Goal: Information Seeking & Learning: Learn about a topic

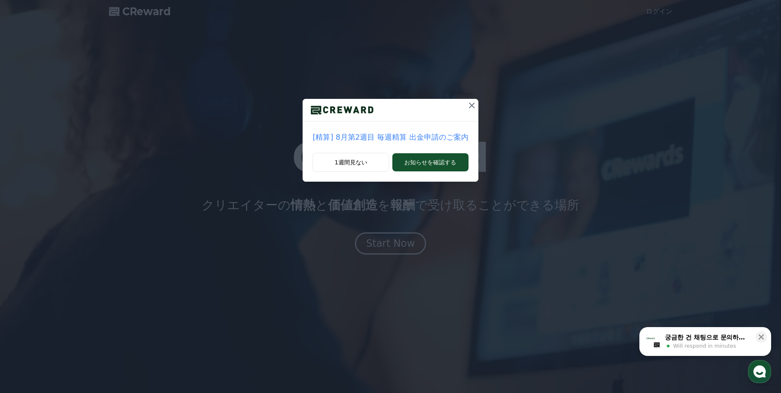
click at [470, 103] on icon at bounding box center [472, 106] width 6 height 6
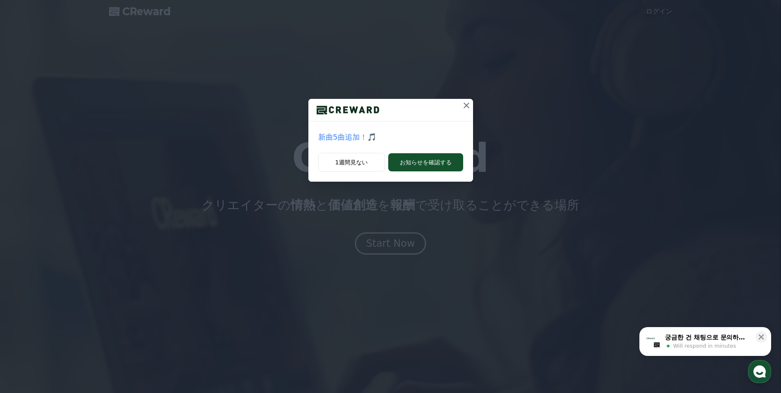
click at [470, 105] on icon at bounding box center [467, 106] width 10 height 10
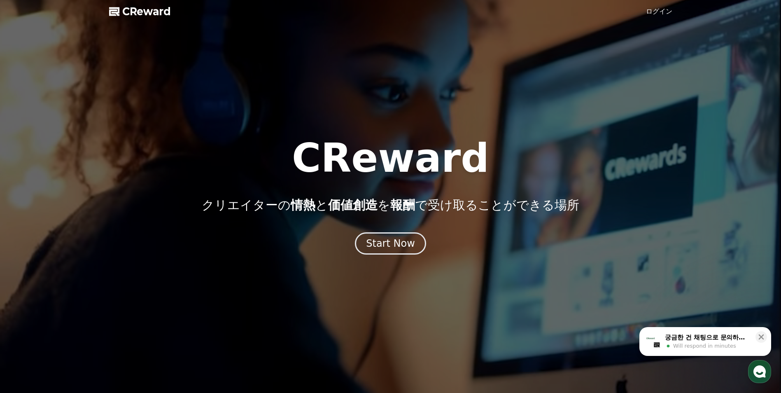
click at [662, 10] on link "ログイン" at bounding box center [659, 12] width 26 height 10
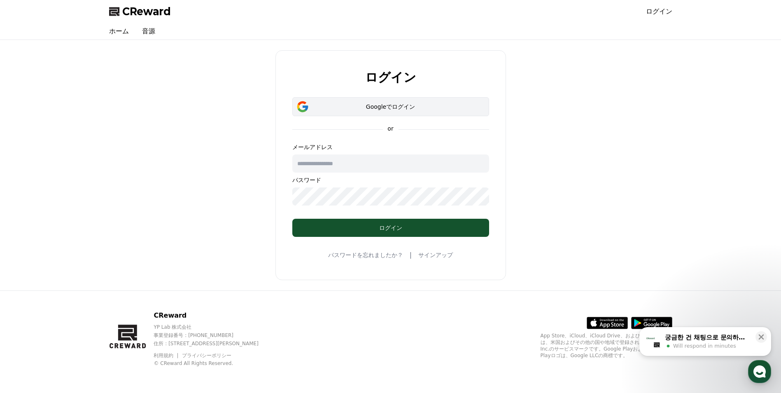
click at [383, 103] on div "Googleでログイン" at bounding box center [390, 107] width 173 height 8
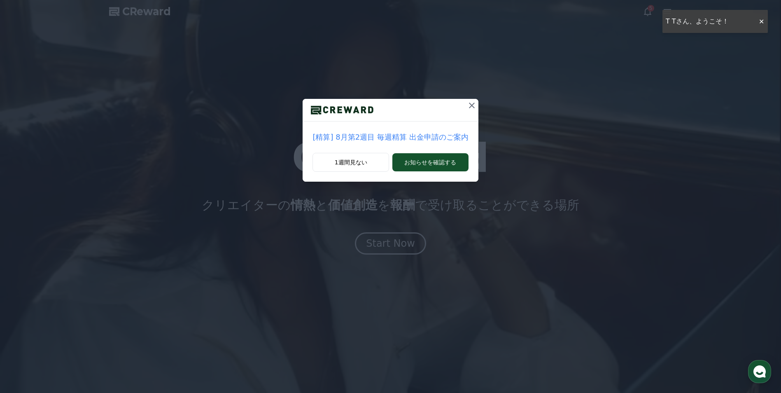
click at [473, 103] on icon at bounding box center [472, 106] width 10 height 10
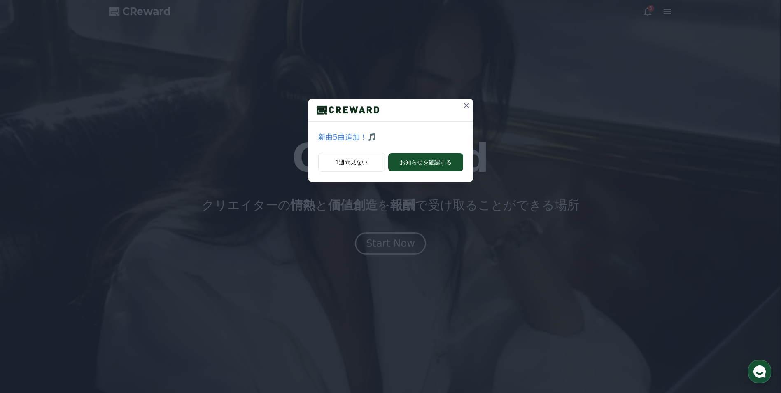
click at [475, 104] on div "新曲5曲追加！🎵 1週間見ない お知らせを確認する" at bounding box center [390, 97] width 781 height 195
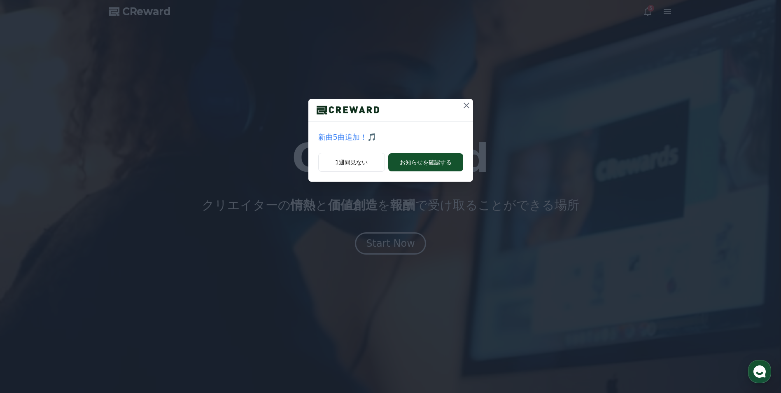
click at [472, 110] on button at bounding box center [466, 105] width 13 height 13
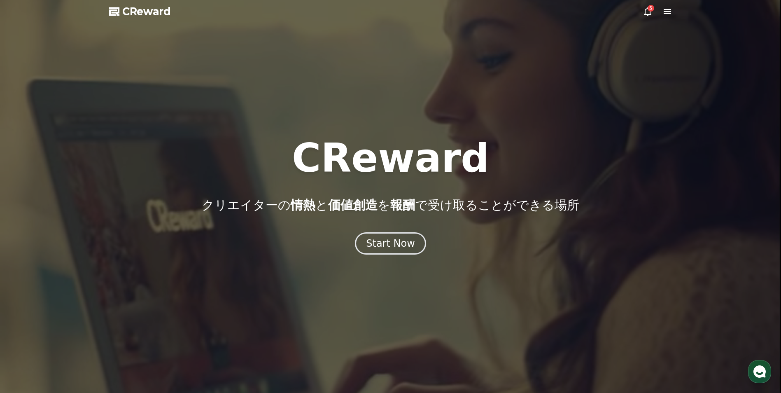
click at [645, 12] on icon at bounding box center [647, 11] width 7 height 9
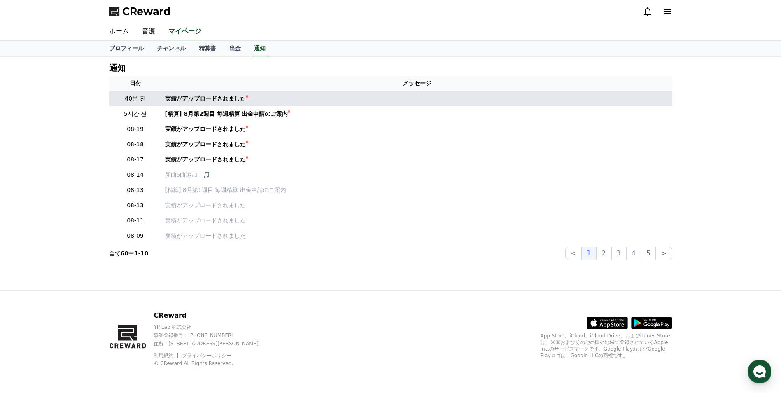
click at [172, 100] on div "実績がアップロードされました" at bounding box center [205, 98] width 81 height 9
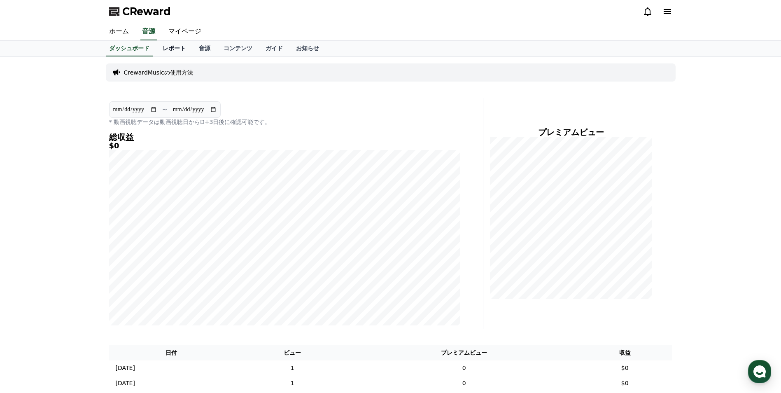
click at [159, 52] on link "レポート" at bounding box center [174, 49] width 36 height 16
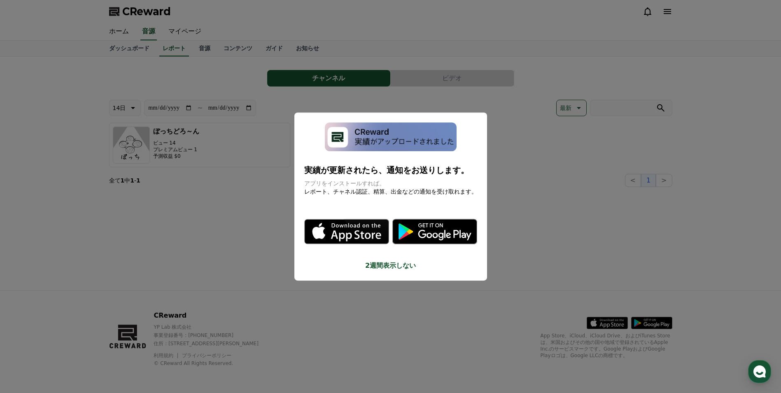
click at [173, 195] on button "close modal" at bounding box center [390, 196] width 781 height 393
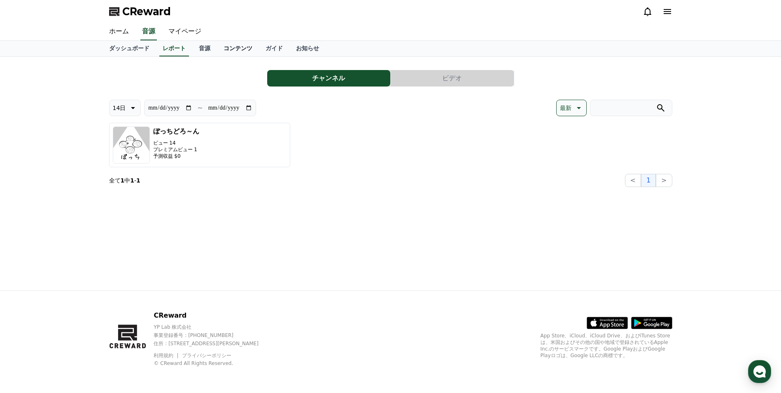
click at [217, 48] on link "コンテンツ" at bounding box center [238, 49] width 42 height 16
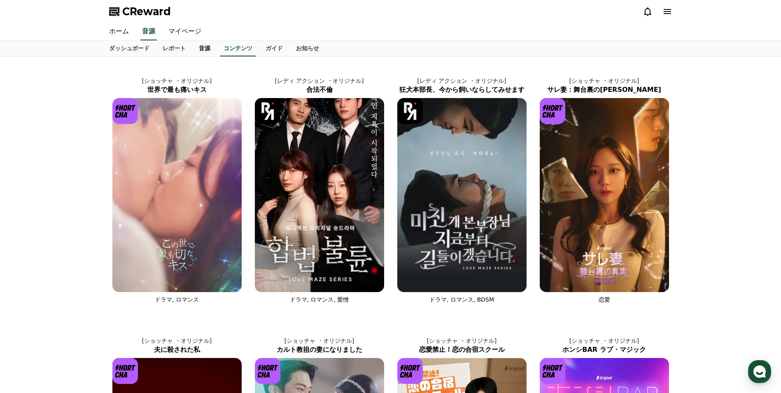
click at [192, 50] on link "音源" at bounding box center [204, 49] width 25 height 16
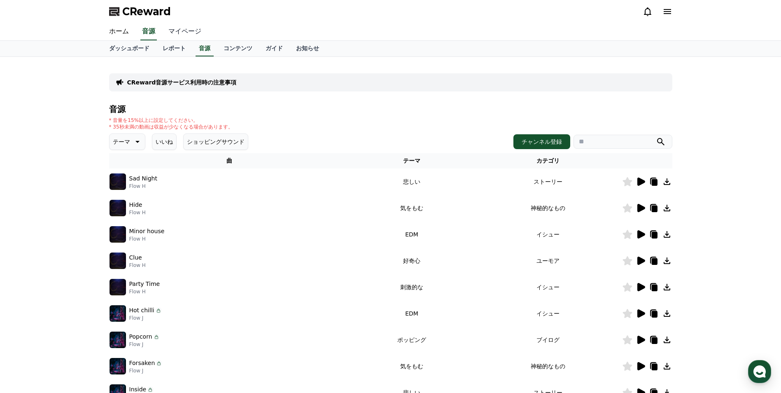
click at [179, 28] on link "マイページ" at bounding box center [185, 31] width 46 height 17
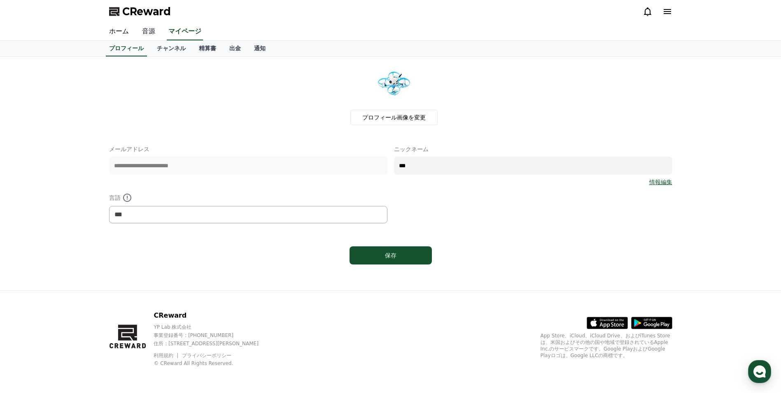
click at [143, 33] on link "音源" at bounding box center [149, 31] width 26 height 17
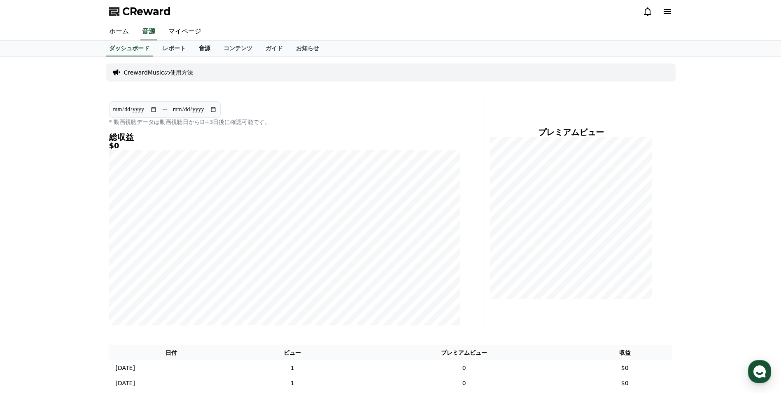
click at [194, 48] on link "音源" at bounding box center [204, 49] width 25 height 16
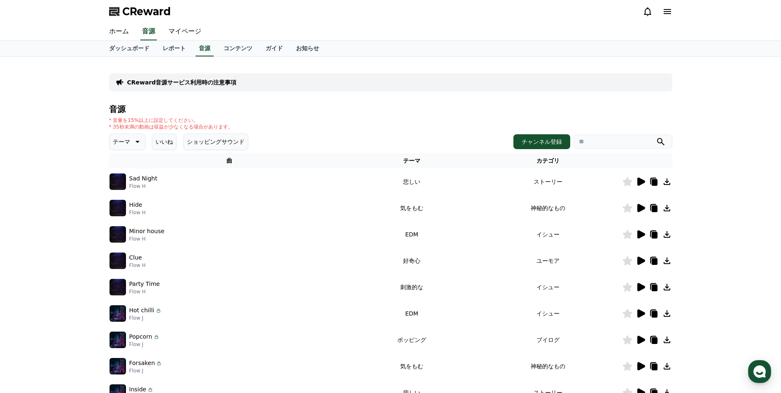
click at [643, 182] on icon at bounding box center [642, 182] width 8 height 8
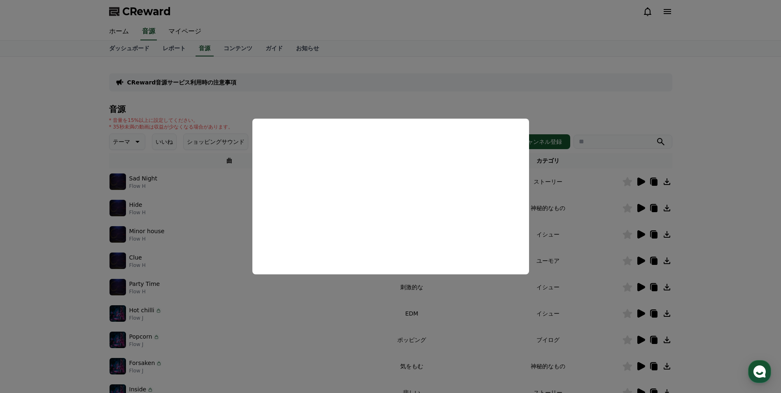
click at [39, 182] on button "close modal" at bounding box center [390, 196] width 781 height 393
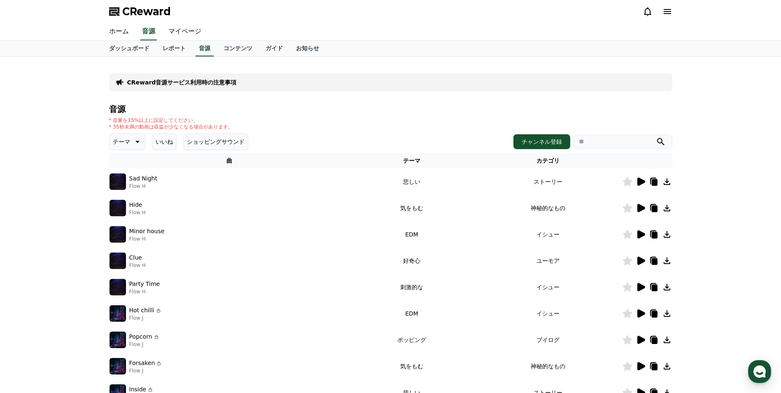
click at [120, 146] on p "テーマ" at bounding box center [121, 142] width 17 height 12
click at [120, 187] on button "ポッピング" at bounding box center [127, 188] width 35 height 18
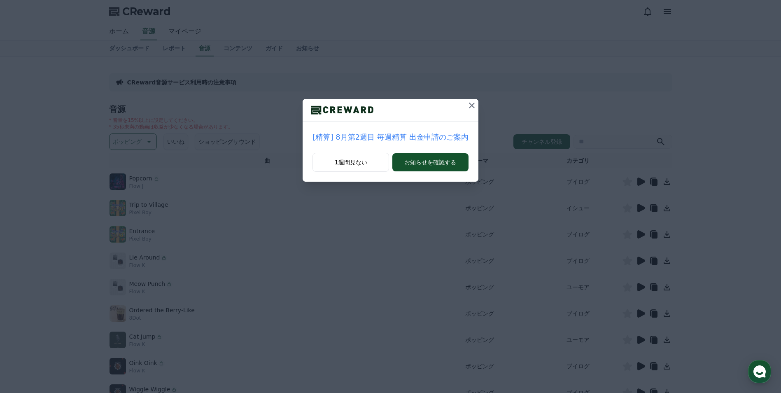
click at [469, 105] on icon at bounding box center [472, 106] width 6 height 6
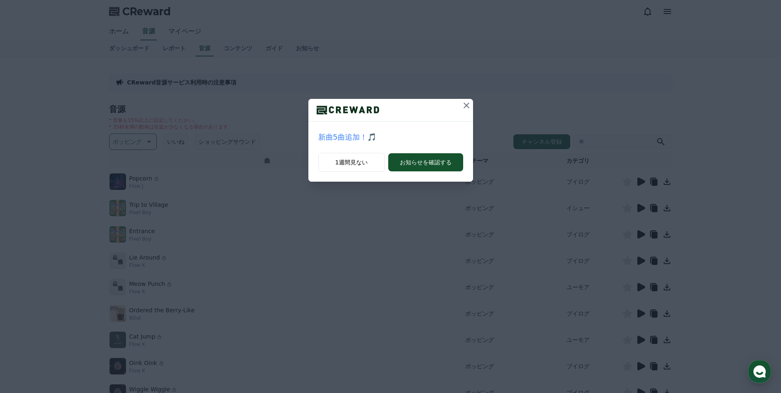
click at [469, 105] on icon at bounding box center [467, 106] width 10 height 10
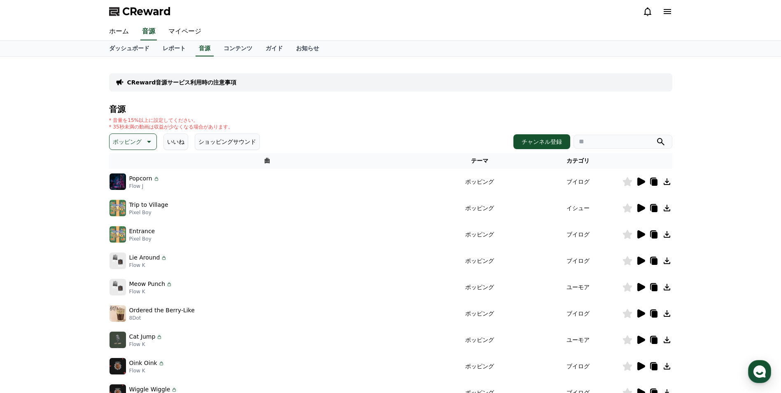
click at [640, 287] on icon at bounding box center [642, 287] width 8 height 8
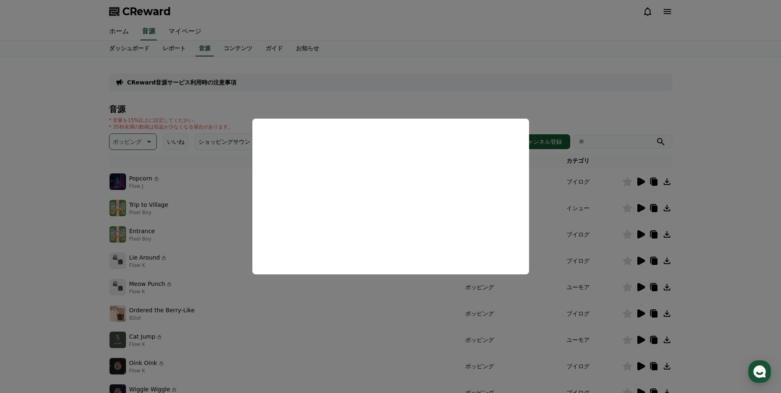
click at [640, 339] on button "close modal" at bounding box center [390, 196] width 781 height 393
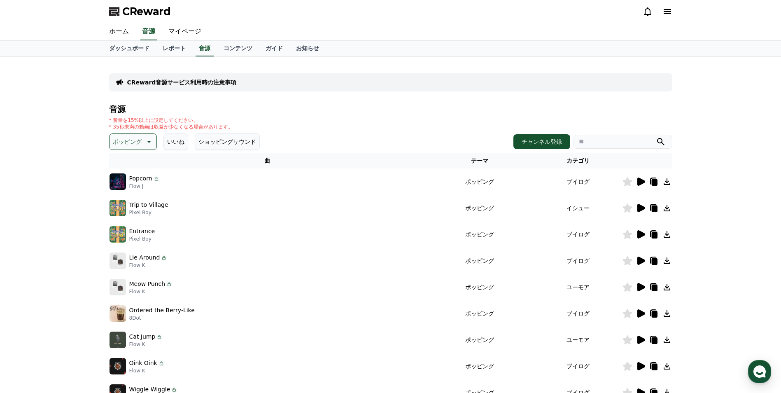
click at [640, 339] on icon at bounding box center [642, 340] width 8 height 8
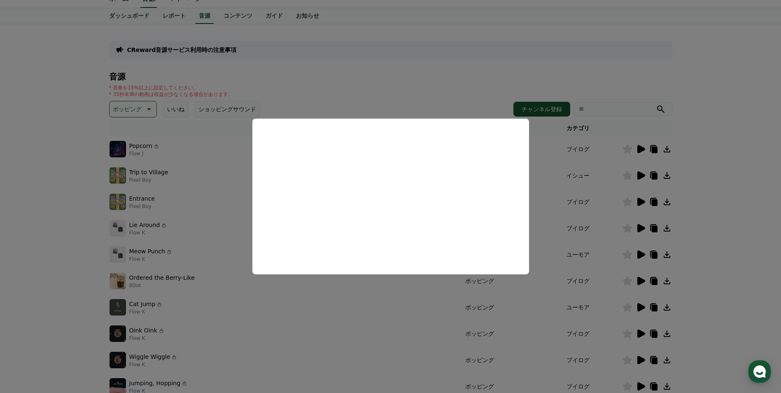
scroll to position [82, 0]
